Goal: Task Accomplishment & Management: Manage account settings

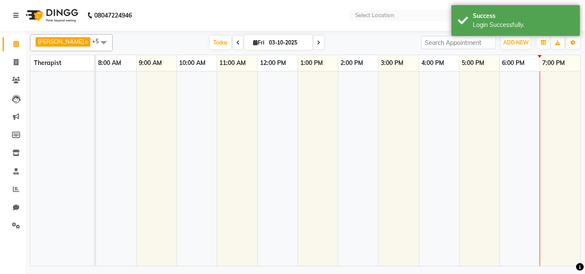
select select "en"
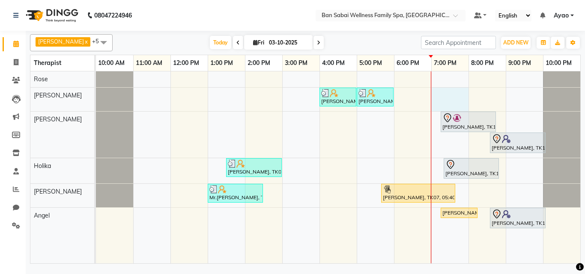
click at [449, 96] on div "[PERSON_NAME], TK05, 04:00 PM-05:00 PM, Thai/Dry/Sports Massage(Strong Pressure…" at bounding box center [338, 167] width 484 height 192
select select "78163"
select select "1140"
select select "tentative"
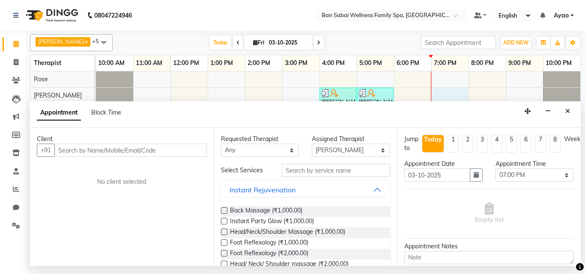
click at [197, 152] on input "text" at bounding box center [130, 150] width 152 height 13
click at [564, 112] on button "Close" at bounding box center [567, 111] width 12 height 13
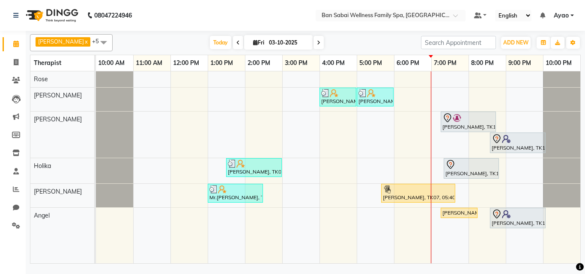
click at [566, 13] on span "Ayao" at bounding box center [561, 15] width 15 height 9
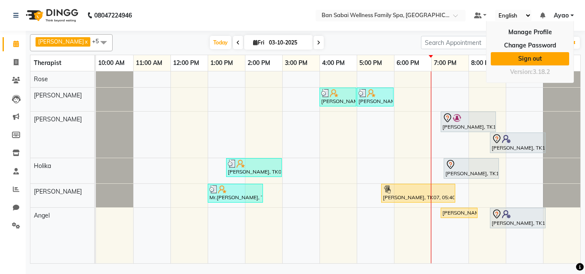
click at [542, 60] on link "Sign out" at bounding box center [530, 58] width 78 height 13
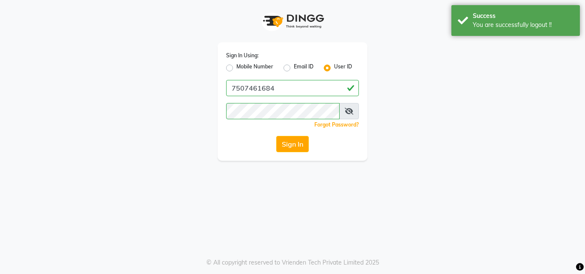
click at [259, 68] on label "Mobile Number" at bounding box center [254, 68] width 37 height 10
click at [242, 68] on input "Mobile Number" at bounding box center [239, 66] width 6 height 6
radio input "true"
radio input "false"
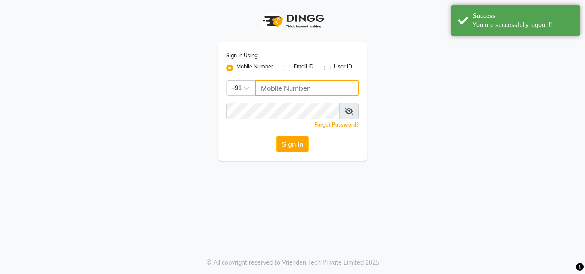
click at [289, 87] on input "Username" at bounding box center [307, 88] width 104 height 16
type input "8208652497"
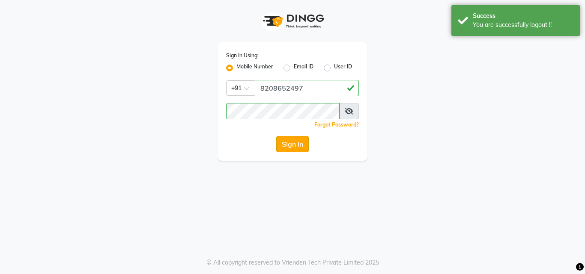
click at [301, 148] on button "Sign In" at bounding box center [292, 144] width 33 height 16
